Goal: Answer question/provide support: Answer question/provide support

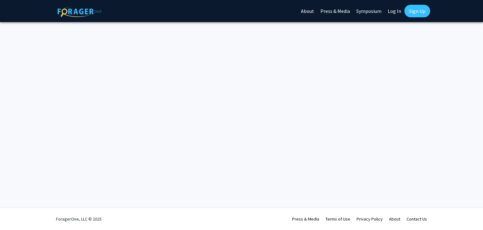
click at [396, 13] on link "Log In" at bounding box center [395, 11] width 20 height 22
click at [397, 12] on link "Log In" at bounding box center [395, 11] width 20 height 22
click at [395, 11] on link "Log In" at bounding box center [395, 11] width 20 height 22
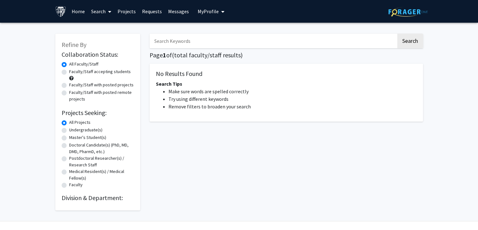
click at [213, 54] on h1 "Page 1 of ( total faculty/staff results)" at bounding box center [287, 55] width 274 height 8
click at [165, 56] on span "1" at bounding box center [164, 55] width 3 height 8
click at [97, 13] on link "Search" at bounding box center [101, 11] width 26 height 22
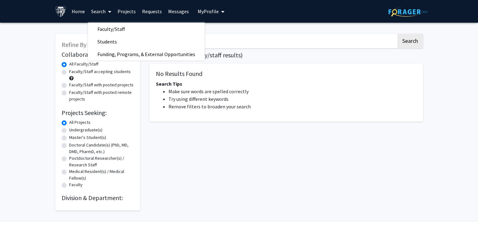
click at [122, 10] on link "Projects" at bounding box center [126, 11] width 25 height 22
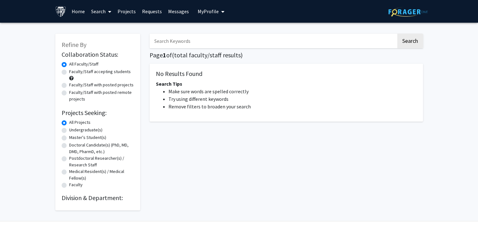
click at [125, 10] on link "Projects" at bounding box center [126, 11] width 25 height 22
click at [152, 11] on link "Requests" at bounding box center [152, 11] width 26 height 22
click at [152, 10] on link "Requests" at bounding box center [152, 11] width 26 height 22
click at [147, 9] on link "Requests" at bounding box center [152, 11] width 26 height 22
click at [357, 151] on div "Search Page 1 of ( total faculty/staff results) No Results Found Search Tips Ma…" at bounding box center [286, 118] width 283 height 183
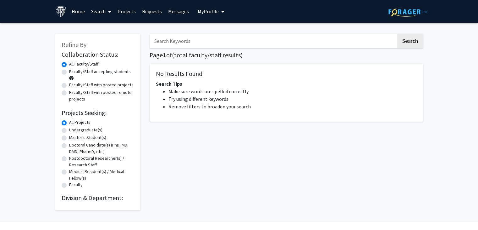
click at [410, 14] on img at bounding box center [408, 12] width 39 height 10
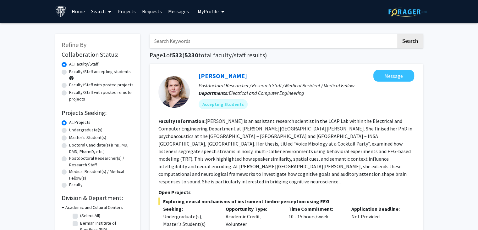
click at [153, 11] on link "Requests" at bounding box center [152, 11] width 26 height 22
click at [209, 10] on span "My Profile" at bounding box center [208, 11] width 21 height 6
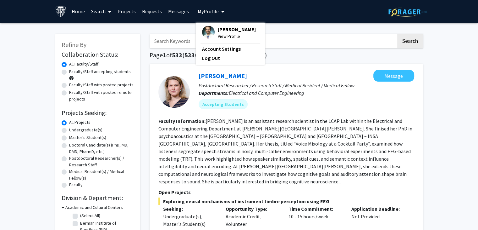
click at [74, 11] on link "Home" at bounding box center [78, 11] width 19 height 22
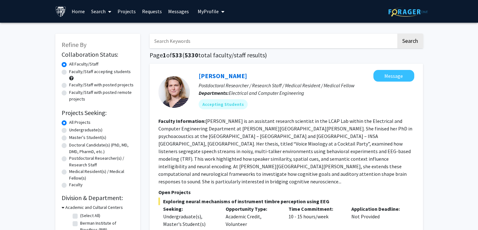
click at [74, 11] on link "Home" at bounding box center [78, 11] width 19 height 22
click at [78, 12] on link "Home" at bounding box center [78, 11] width 19 height 22
click at [214, 11] on span "My Profile" at bounding box center [208, 11] width 21 height 6
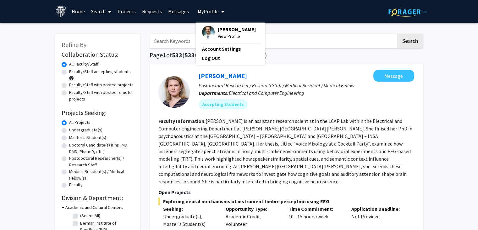
click at [221, 32] on span "[PERSON_NAME]" at bounding box center [237, 29] width 38 height 7
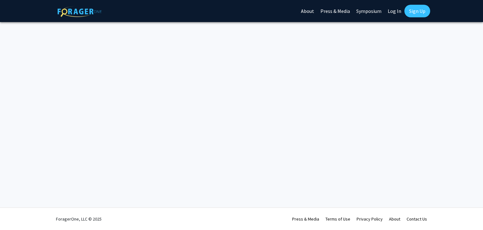
click at [393, 13] on link "Log In" at bounding box center [395, 11] width 20 height 22
click at [397, 10] on link "Log In" at bounding box center [395, 11] width 20 height 22
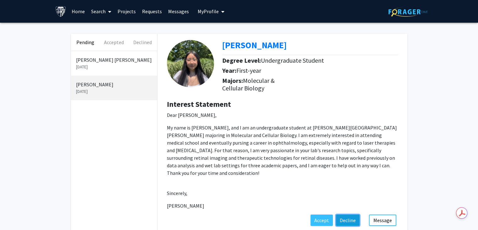
click at [353, 214] on button "Decline" at bounding box center [348, 219] width 24 height 11
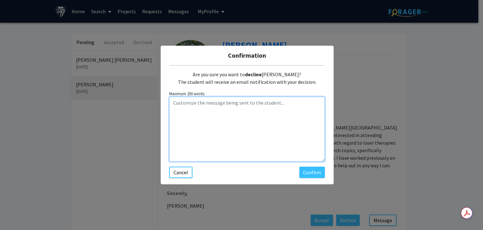
click at [195, 114] on textarea "Customize the message being sent to the student..." at bounding box center [247, 129] width 156 height 65
paste textarea "Thanks for the email and for your interest. You have a fantastic background and…"
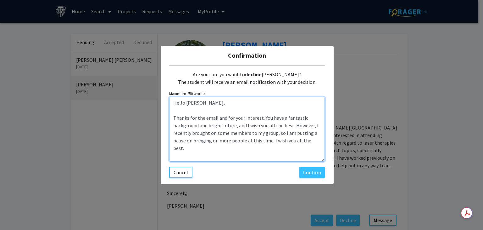
scroll to position [13, 0]
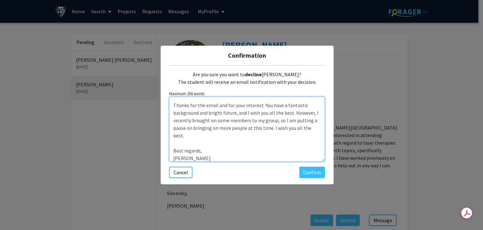
drag, startPoint x: 197, startPoint y: 154, endPoint x: 156, endPoint y: 103, distance: 65.3
click at [156, 103] on div "Confirmation Are you sure you want to decline [PERSON_NAME]? The student will r…" at bounding box center [241, 115] width 483 height 230
type textarea "Hello [PERSON_NAME], Thanks for the email and for your interest. You have a fan…"
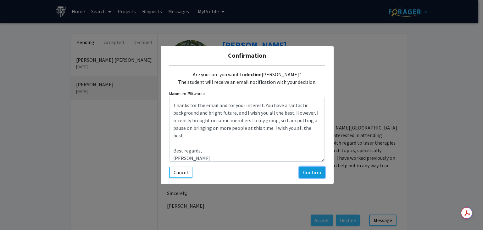
click at [310, 171] on button "Confirm" at bounding box center [311, 171] width 25 height 11
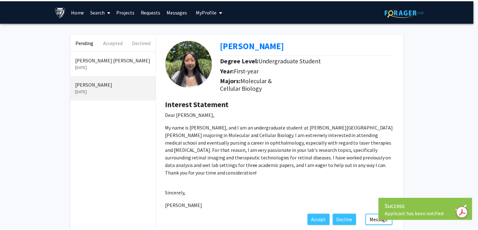
scroll to position [0, 0]
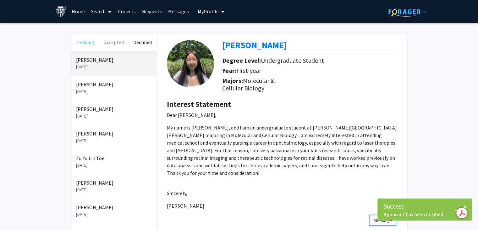
click at [89, 42] on button "Pending" at bounding box center [85, 42] width 29 height 17
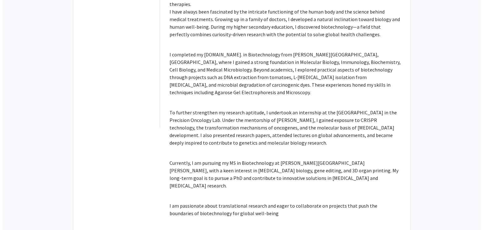
scroll to position [472, 0]
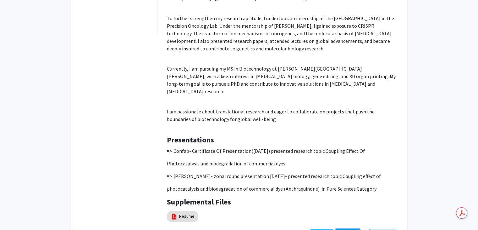
click at [348, 228] on button "Decline" at bounding box center [348, 233] width 24 height 11
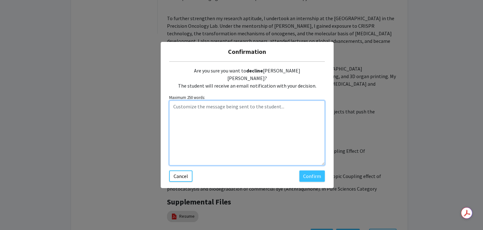
click at [213, 118] on textarea "Customize the message being sent to the student..." at bounding box center [247, 132] width 156 height 65
paste textarea "Thanks for the email and for your interest. You have a fantastic background and…"
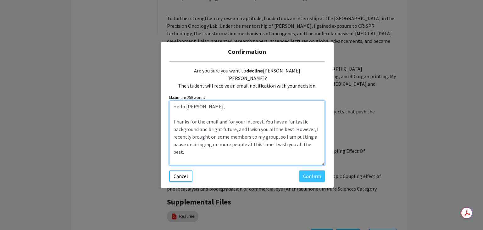
scroll to position [13, 0]
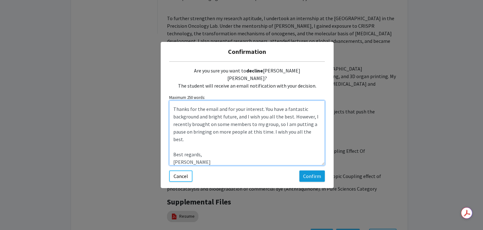
type textarea "Hello [PERSON_NAME], Thanks for the email and for your interest. You have a fan…"
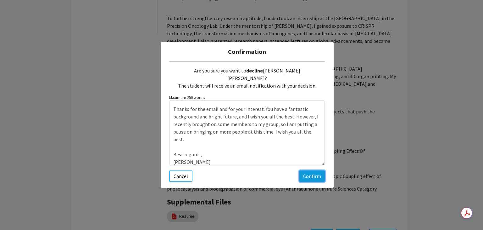
click at [307, 173] on button "Confirm" at bounding box center [311, 175] width 25 height 11
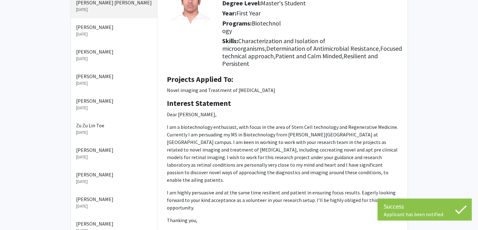
scroll to position [472, 0]
